Goal: Find specific page/section

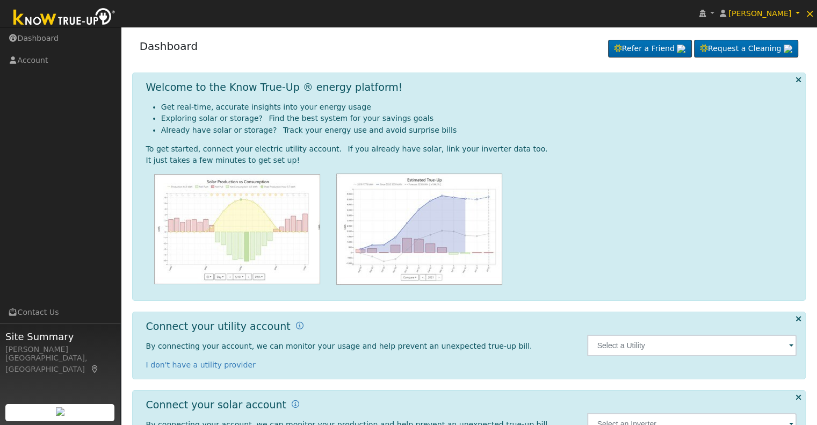
scroll to position [48, 0]
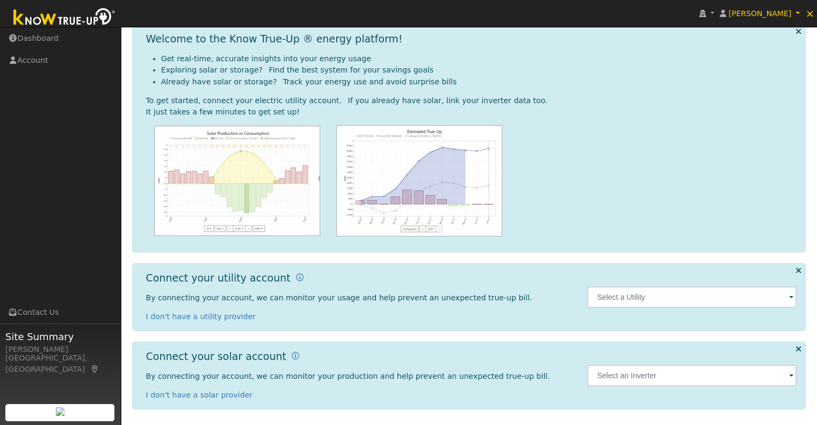
click at [791, 295] on span at bounding box center [791, 298] width 4 height 12
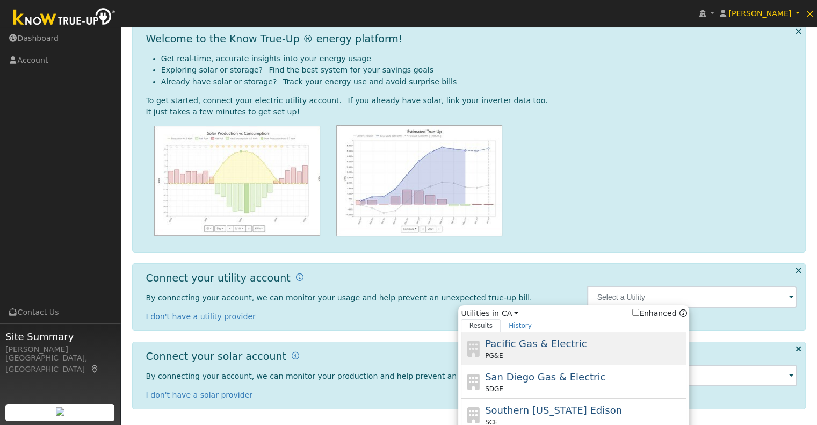
click at [547, 350] on div "Pacific Gas & Electric PG&E" at bounding box center [584, 348] width 199 height 24
type input "PG&E"
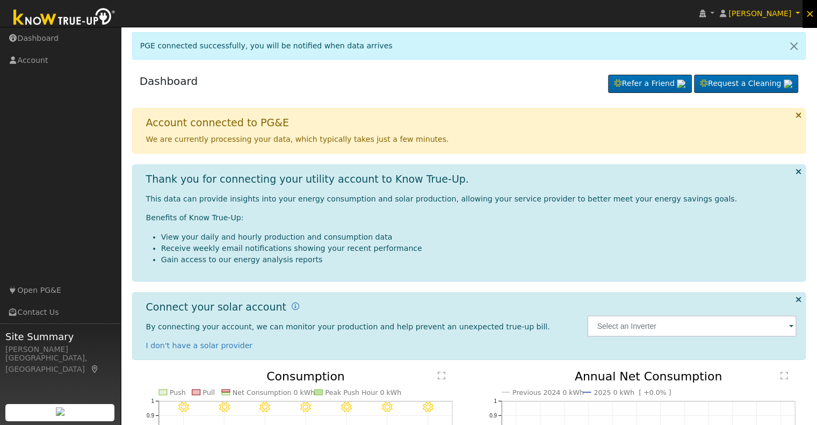
click at [808, 17] on span "×" at bounding box center [809, 13] width 9 height 13
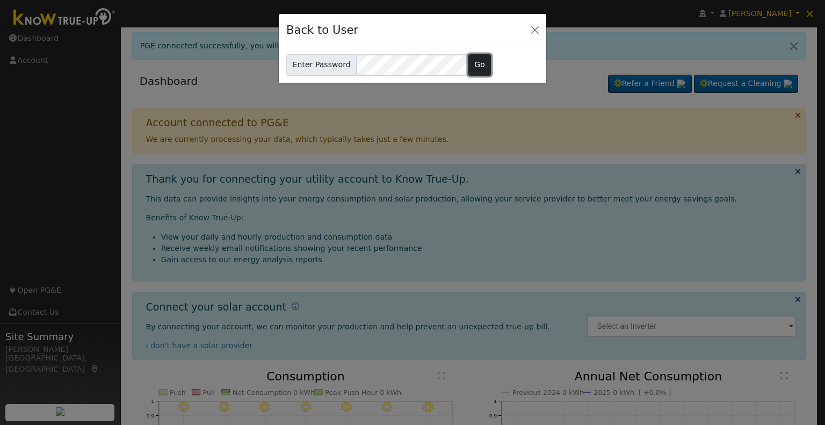
click at [473, 65] on button "Go" at bounding box center [479, 64] width 23 height 21
